Goal: Transaction & Acquisition: Subscribe to service/newsletter

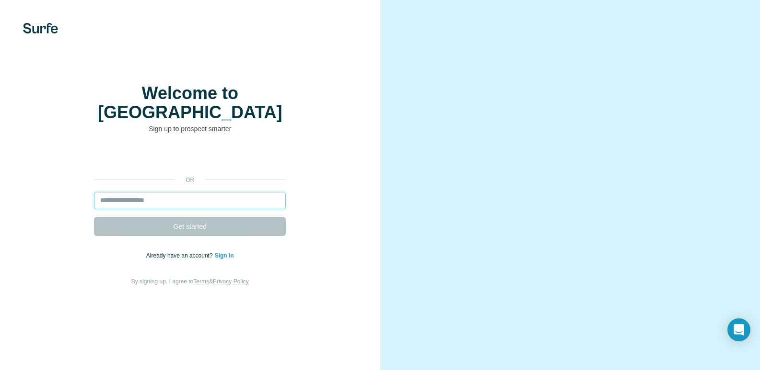
click at [177, 209] on input "email" at bounding box center [190, 200] width 192 height 17
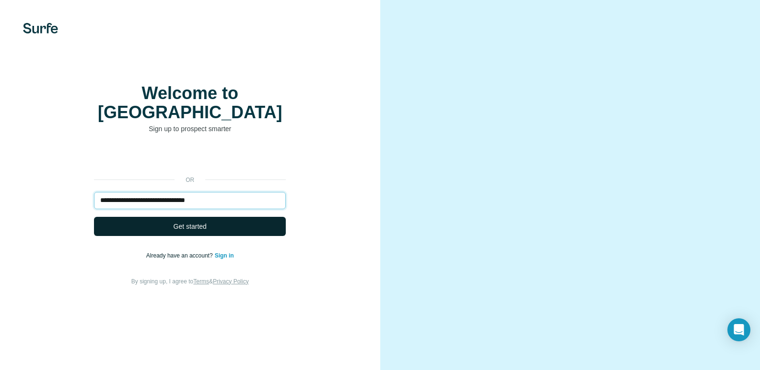
type input "**********"
click at [182, 231] on span "Get started" at bounding box center [189, 227] width 33 height 10
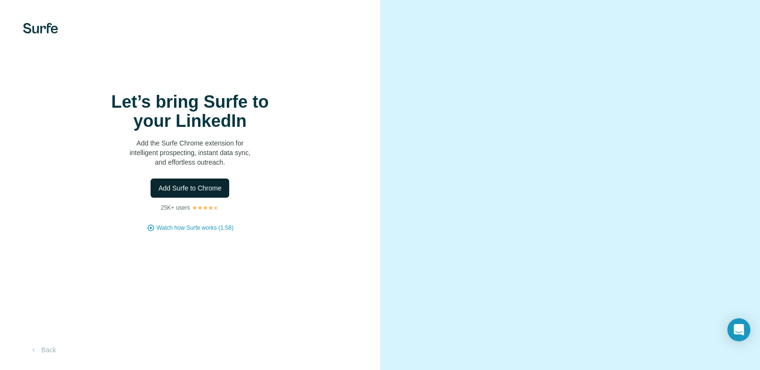
click at [204, 193] on span "Add Surfe to Chrome" at bounding box center [189, 189] width 63 height 10
